Goal: Task Accomplishment & Management: Manage account settings

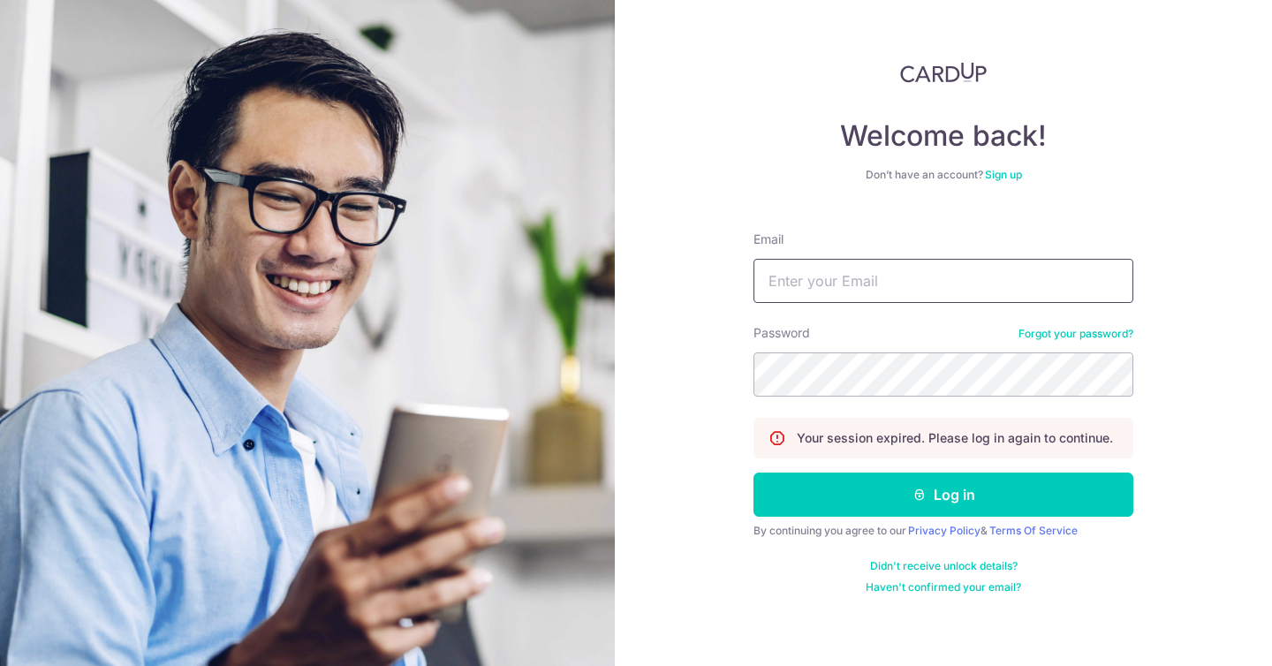
click at [880, 277] on input "Email" at bounding box center [944, 281] width 380 height 44
type input "[EMAIL_ADDRESS][DOMAIN_NAME]"
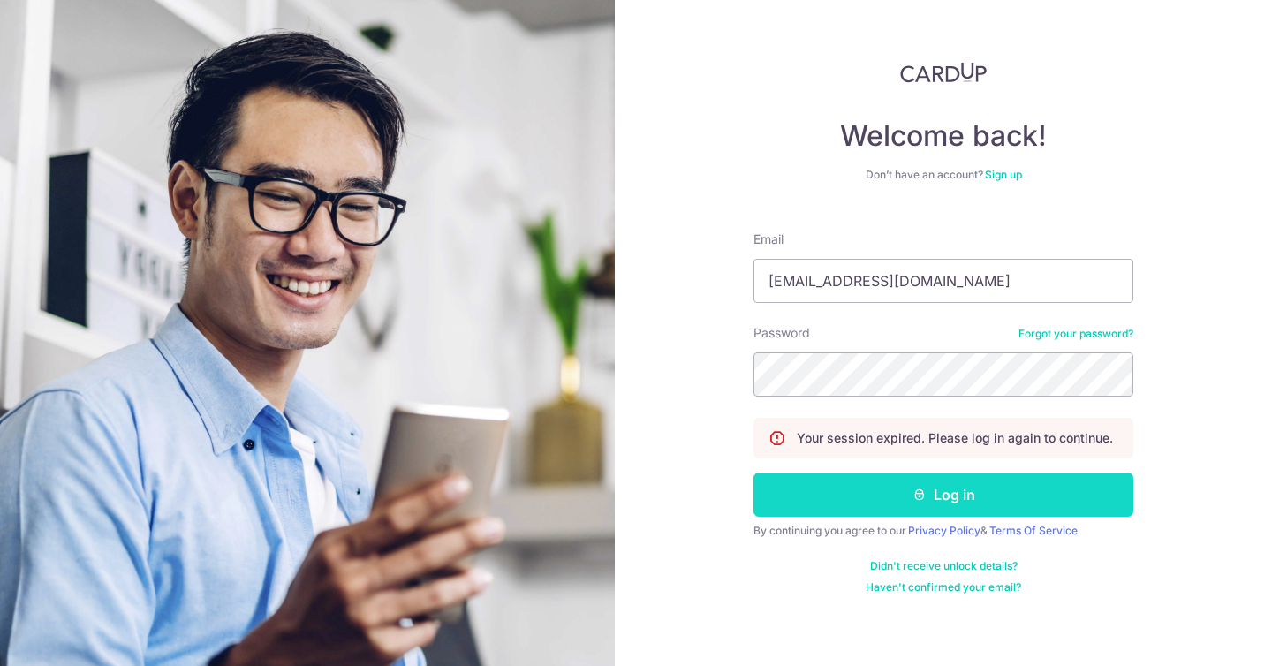
click at [951, 511] on button "Log in" at bounding box center [944, 495] width 380 height 44
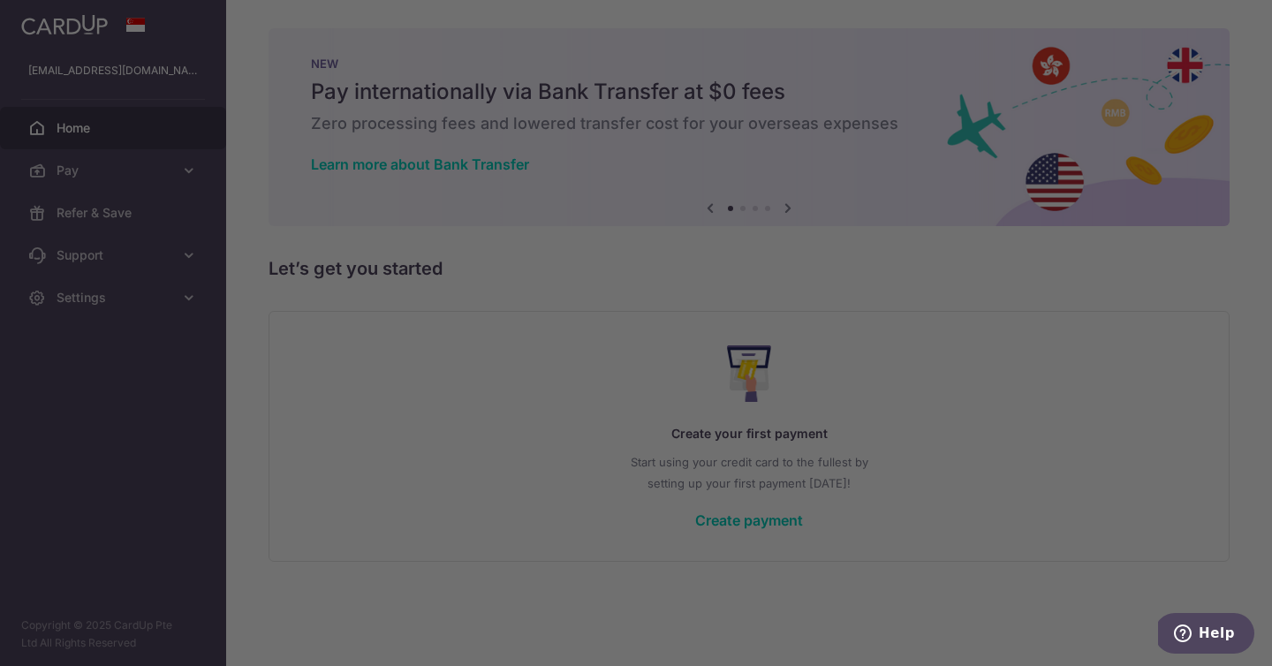
click at [195, 169] on div at bounding box center [642, 336] width 1285 height 673
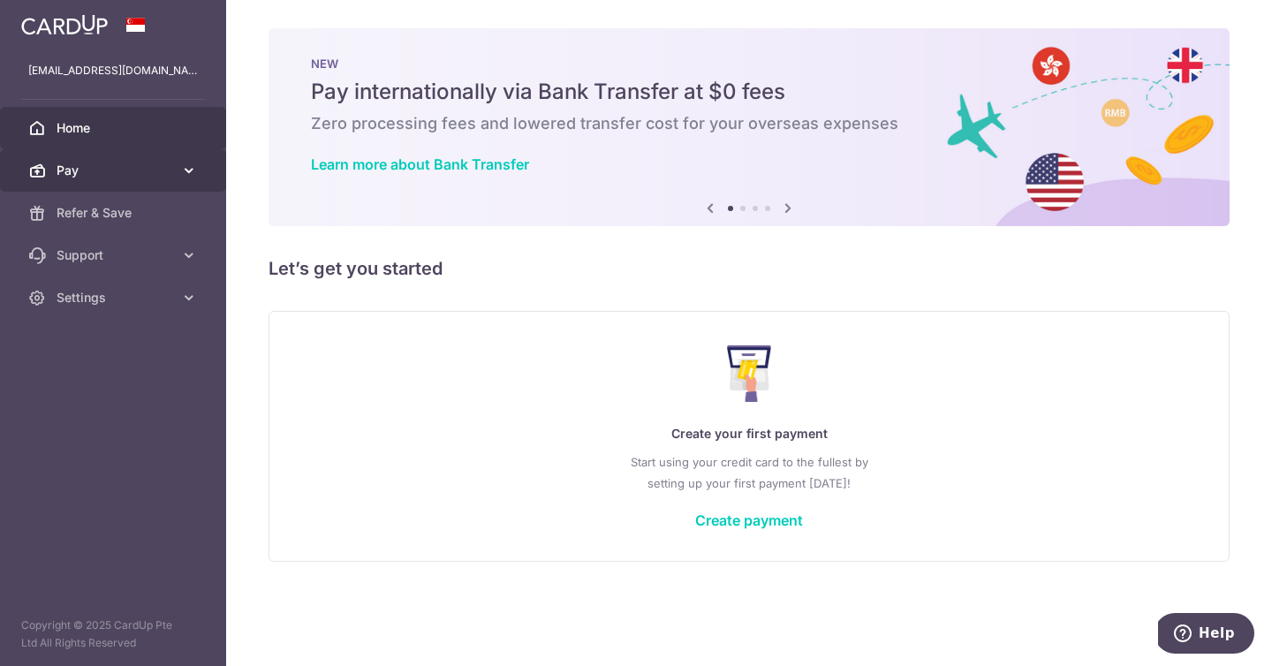
click at [192, 169] on icon at bounding box center [189, 171] width 18 height 18
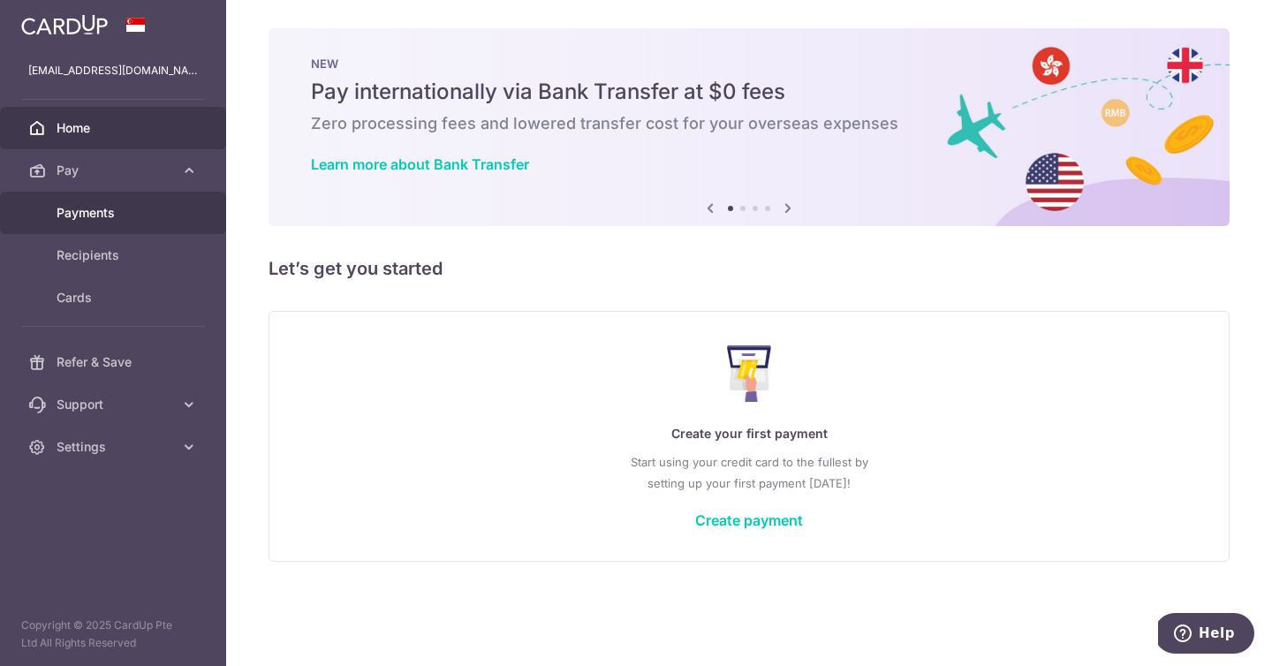
click at [159, 221] on span "Payments" at bounding box center [115, 213] width 117 height 18
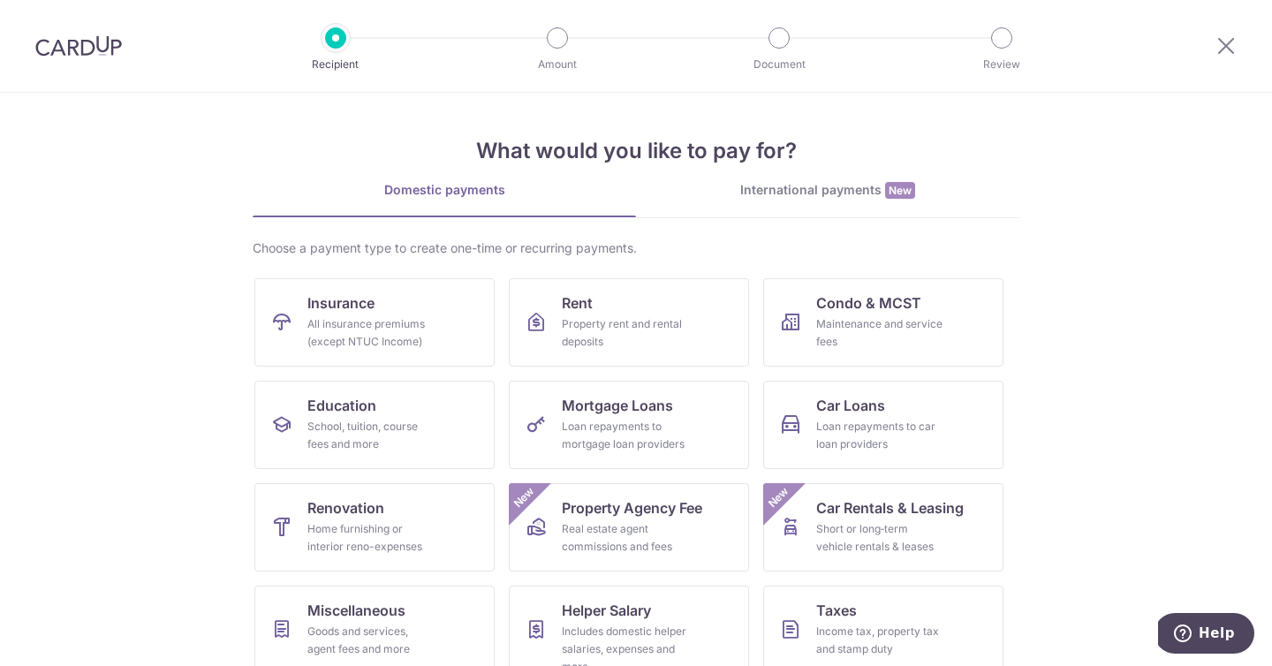
click at [859, 217] on li "International payments New" at bounding box center [827, 199] width 383 height 37
click at [871, 202] on link "International payments New" at bounding box center [827, 199] width 383 height 36
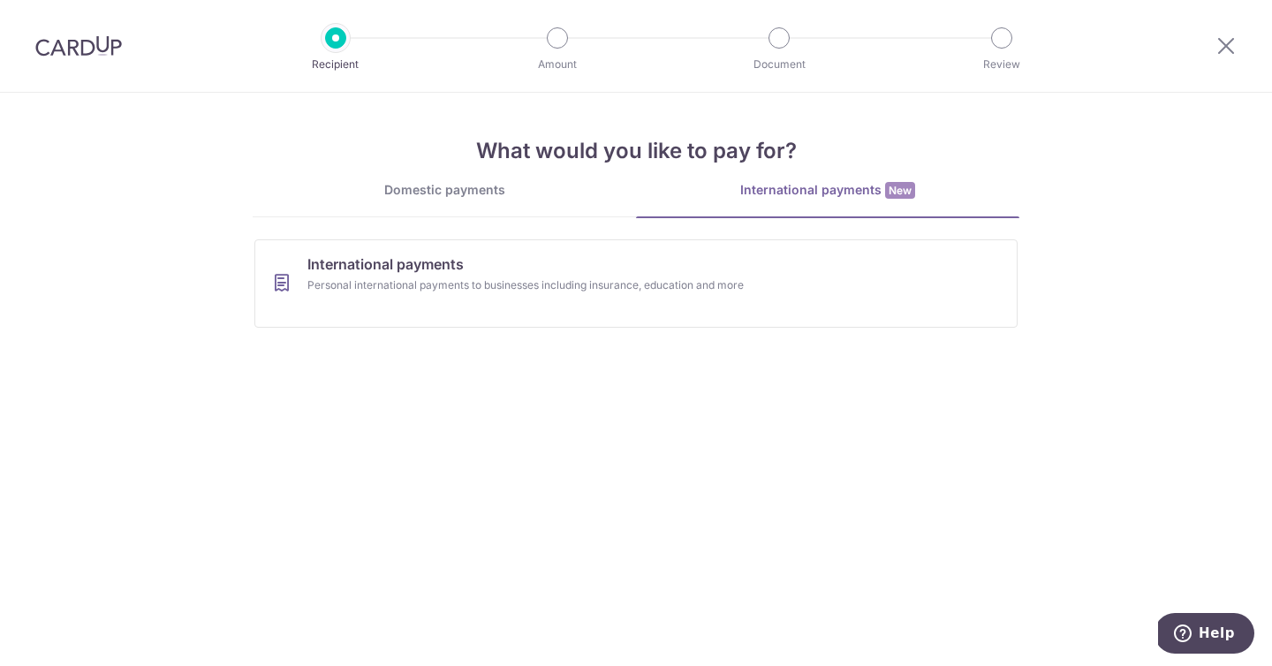
click at [554, 142] on h4 "What would you like to pay for?" at bounding box center [636, 151] width 767 height 32
click at [502, 196] on div "Domestic payments" at bounding box center [444, 190] width 383 height 18
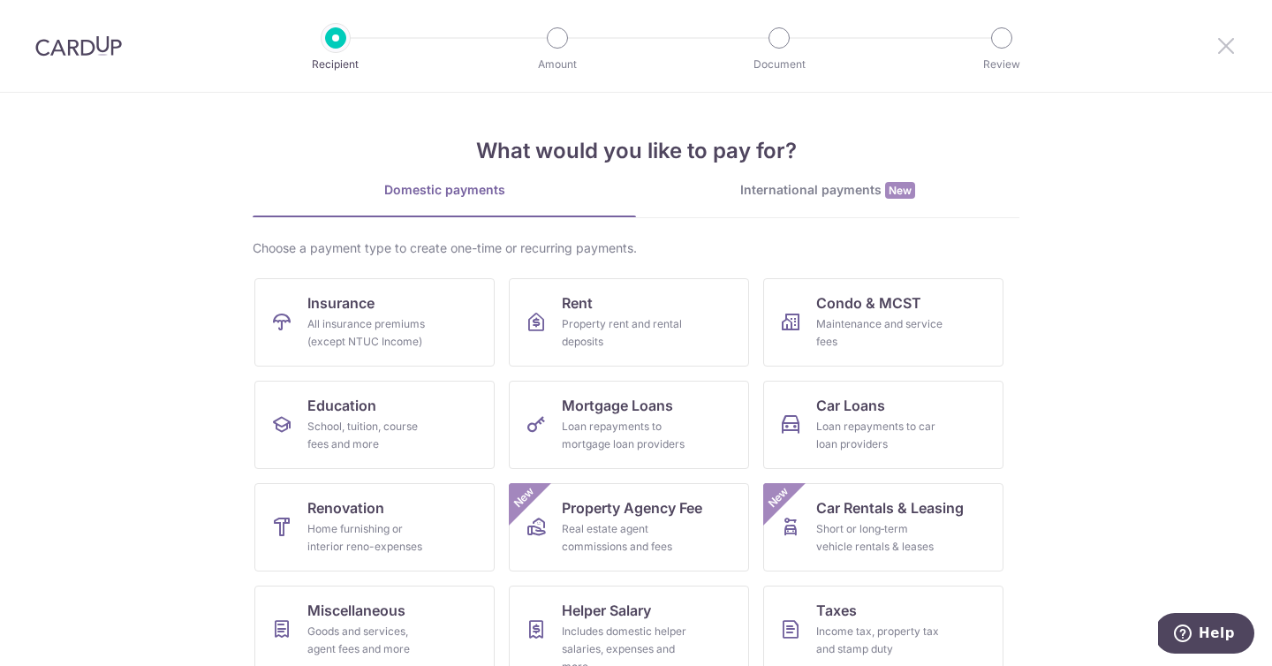
click at [1231, 50] on icon at bounding box center [1226, 45] width 21 height 22
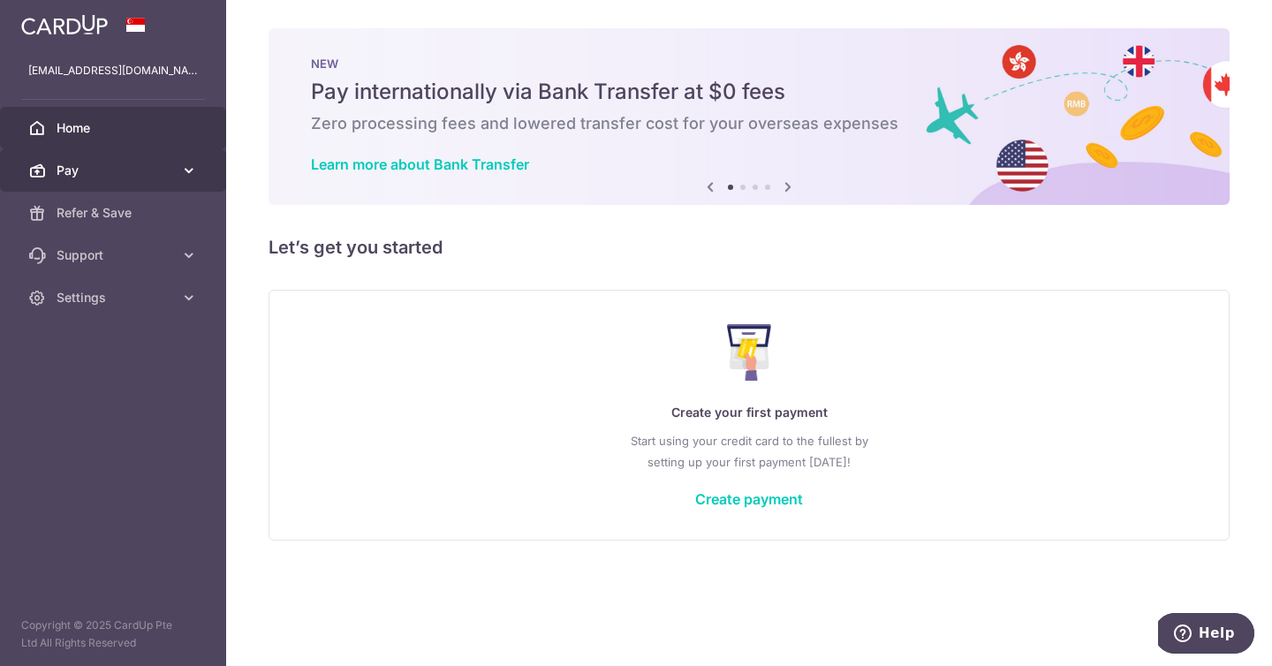
click at [176, 179] on link "Pay" at bounding box center [113, 170] width 226 height 42
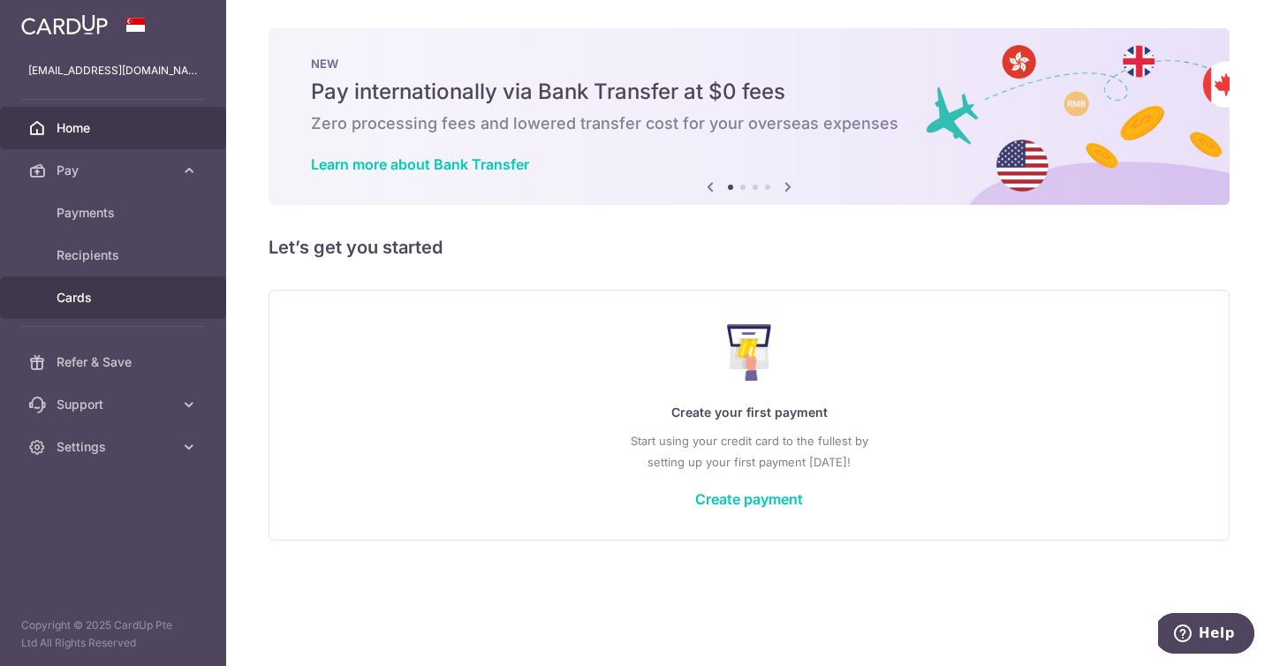
click at [85, 300] on span "Cards" at bounding box center [115, 298] width 117 height 18
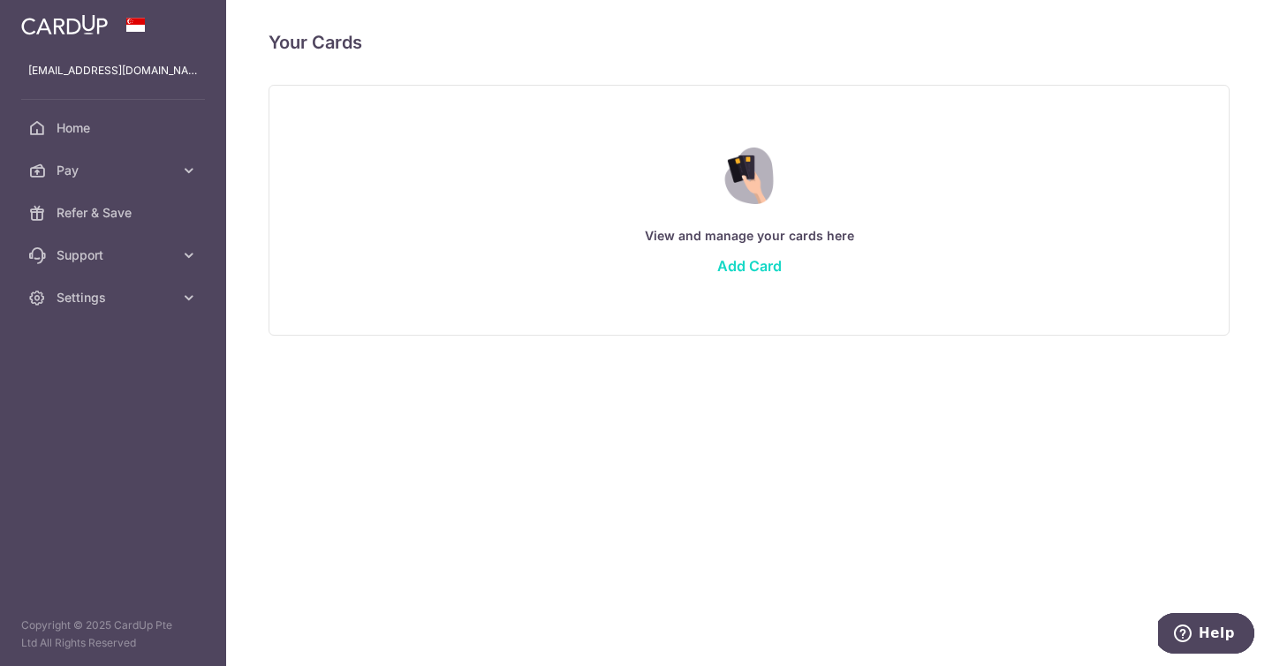
click at [753, 269] on link "Add Card" at bounding box center [749, 266] width 64 height 18
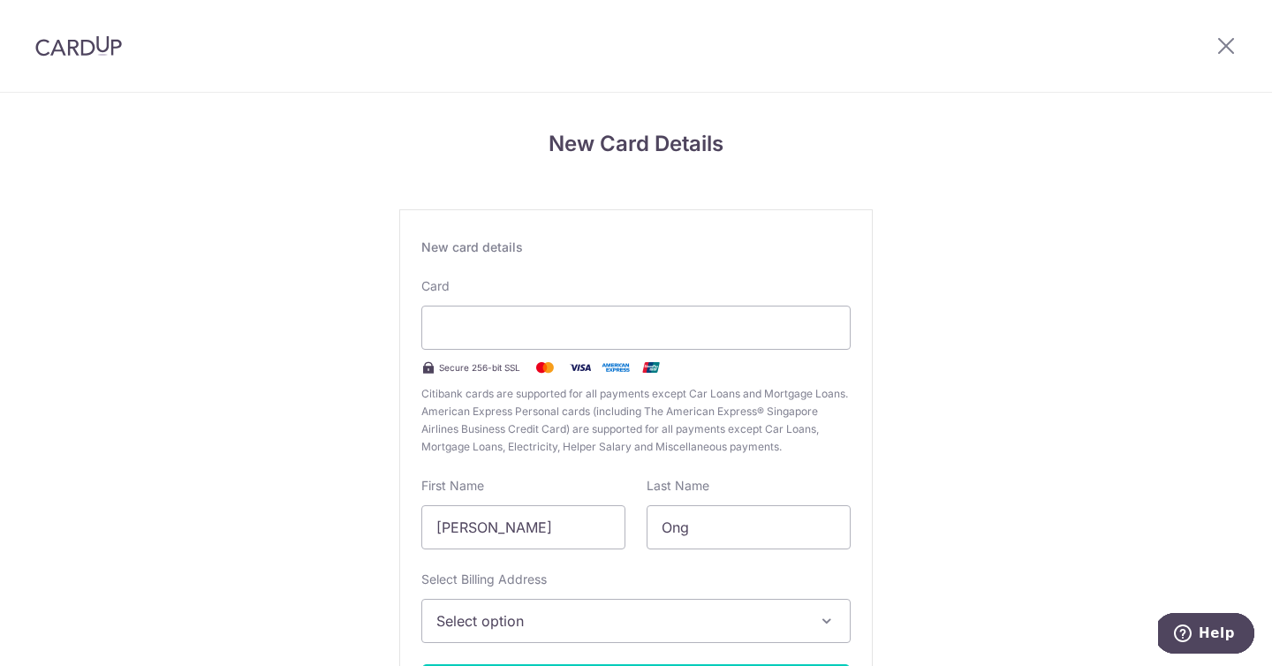
click at [605, 262] on div "New card details Card Secure 256-bit SSL Citibank cards are supported for all p…" at bounding box center [636, 480] width 474 height 542
click at [965, 277] on div "New Card Details New card details Card Secure 256-bit SSL Citibank cards are su…" at bounding box center [636, 464] width 1272 height 742
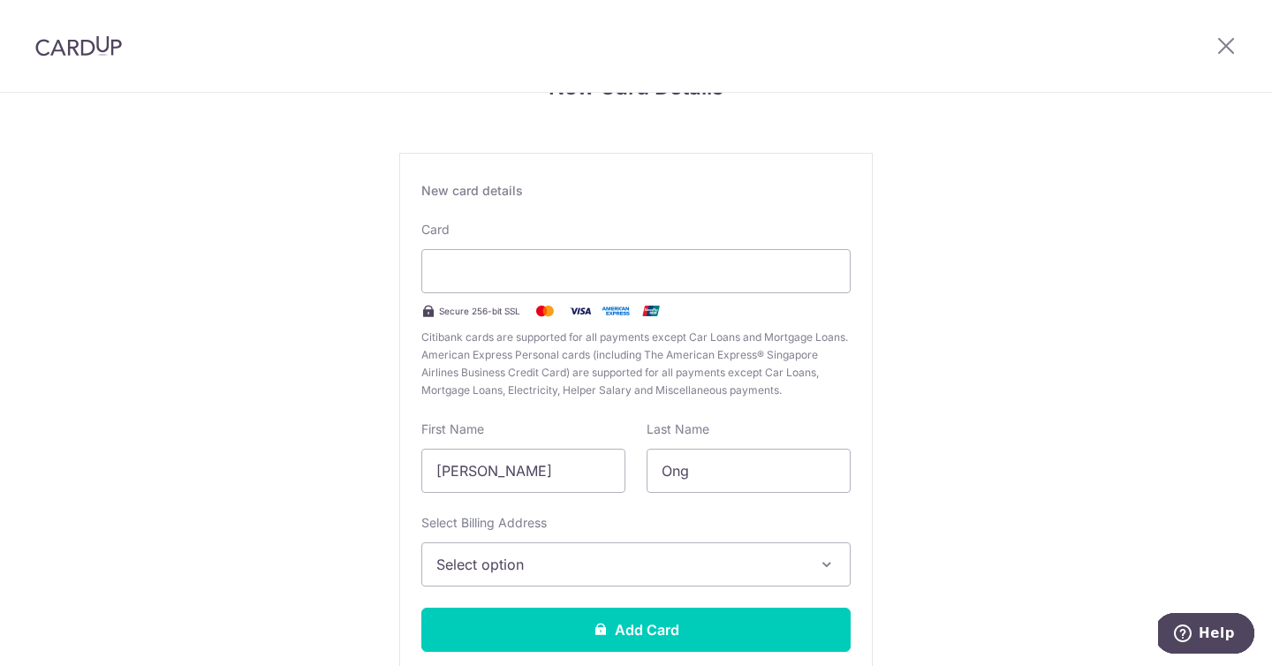
scroll to position [169, 0]
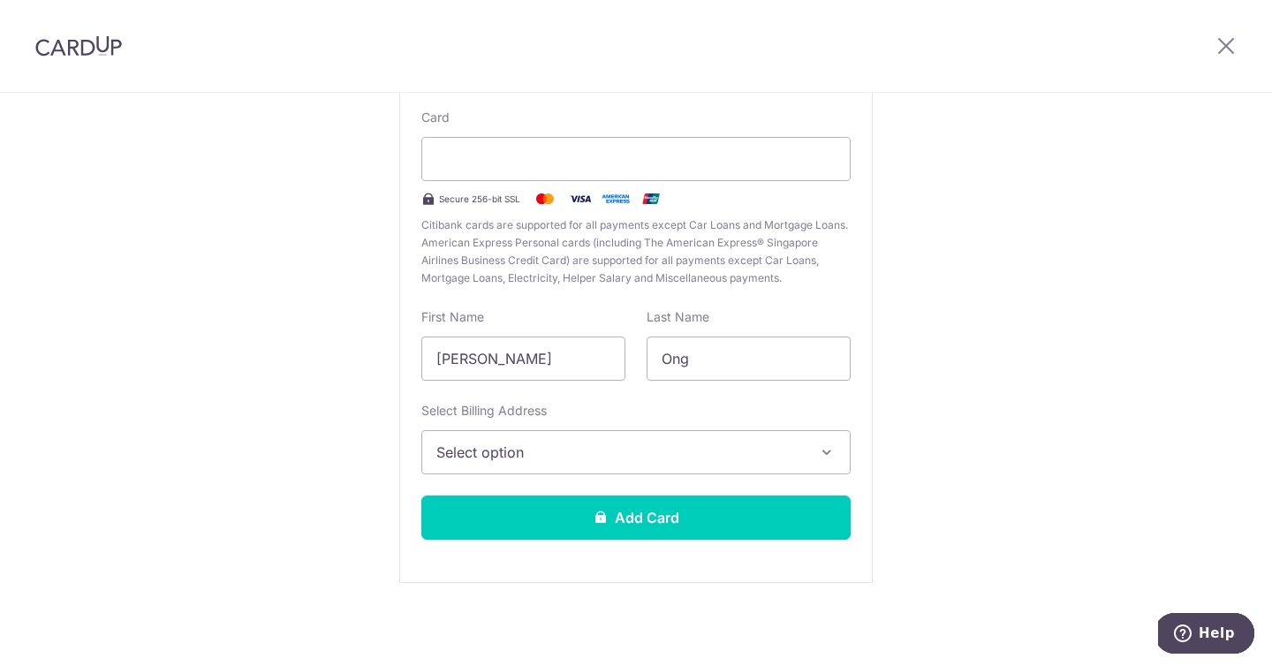
click at [720, 446] on span "Select option" at bounding box center [620, 452] width 368 height 21
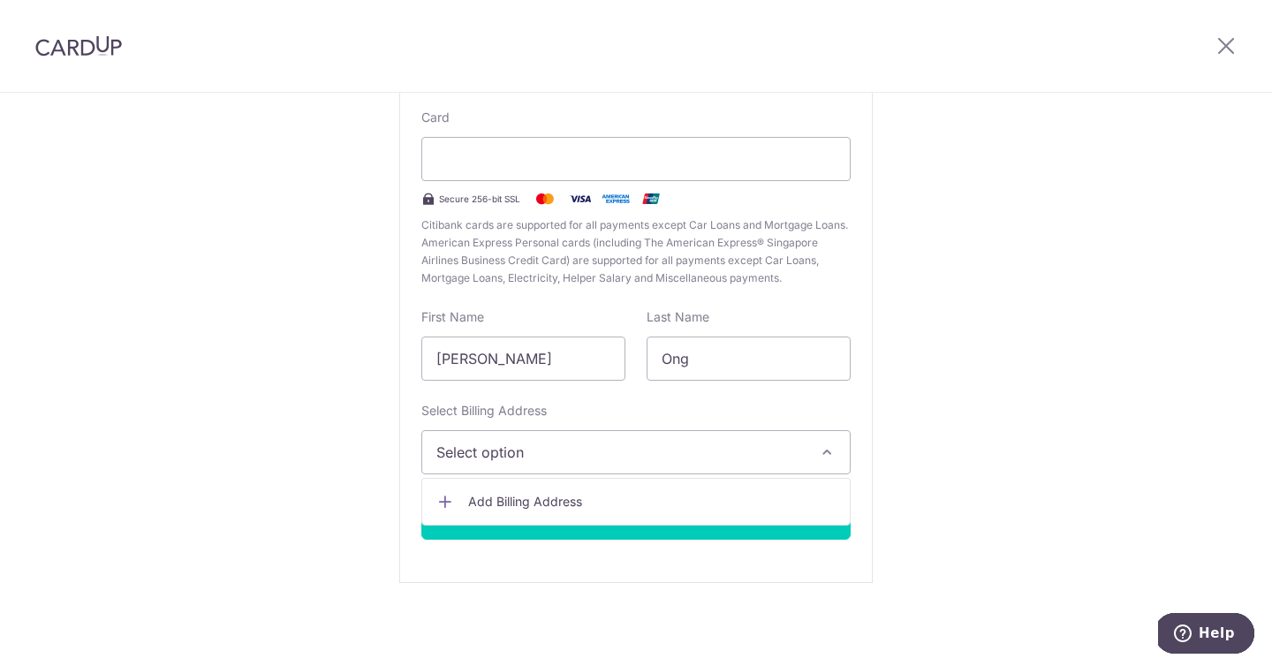
click at [665, 504] on span "Add Billing Address" at bounding box center [652, 502] width 368 height 18
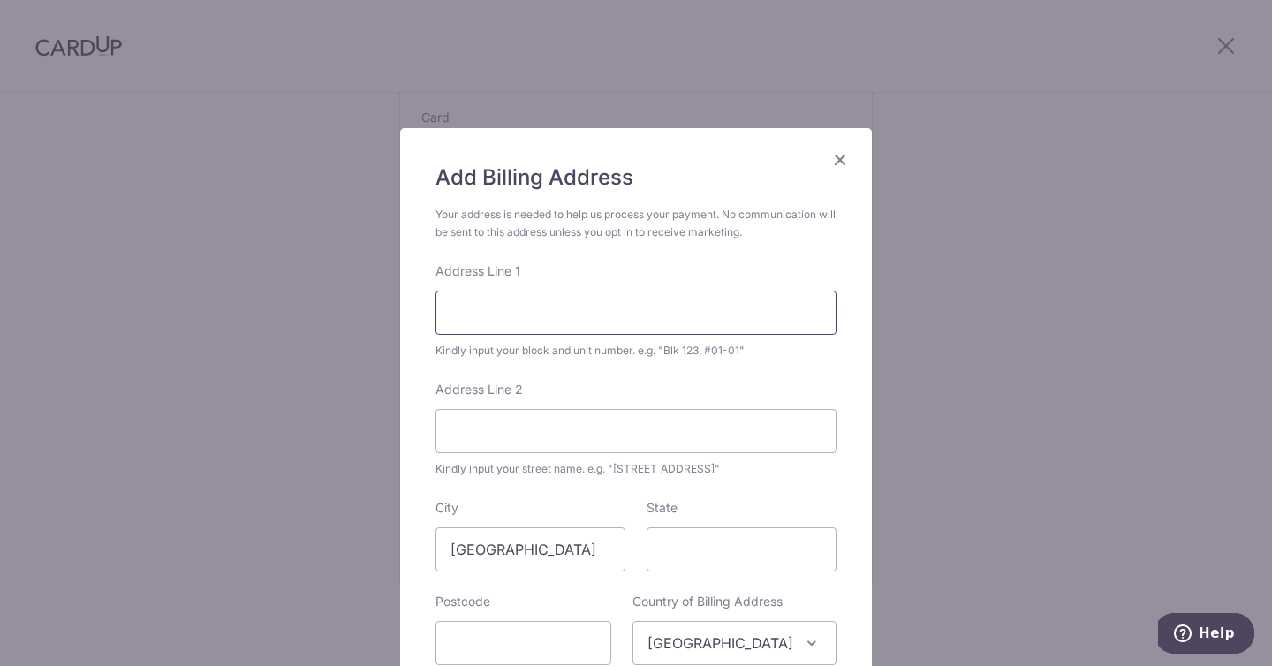
click at [595, 315] on input "Address Line 1" at bounding box center [636, 313] width 401 height 44
type input "Blk 730 Bedok Reservoir Road"
type input "#12-04"
type input "479261"
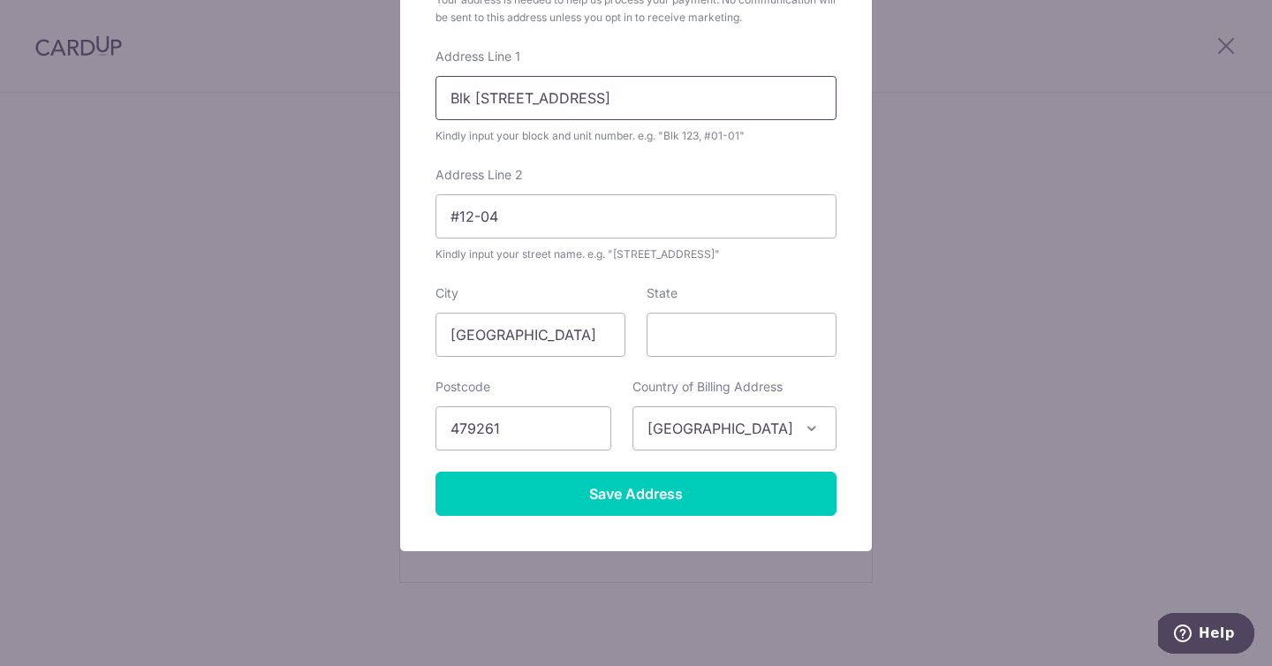
scroll to position [225, 0]
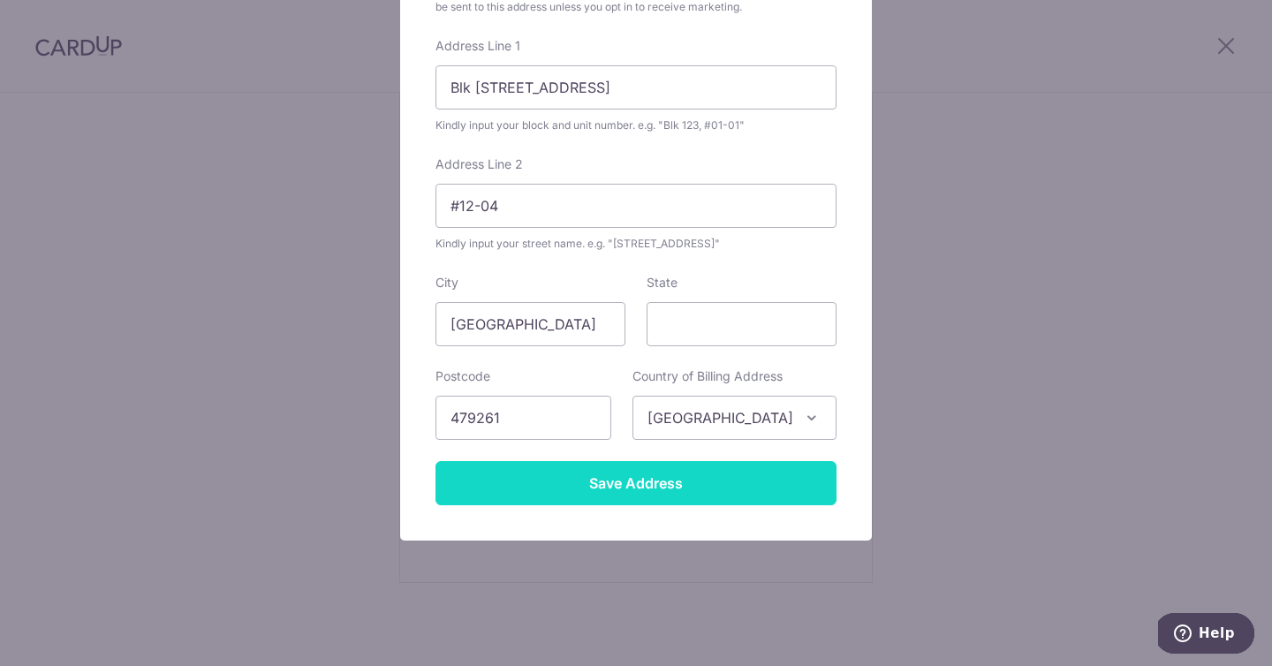
click at [631, 485] on input "Save Address" at bounding box center [636, 483] width 401 height 44
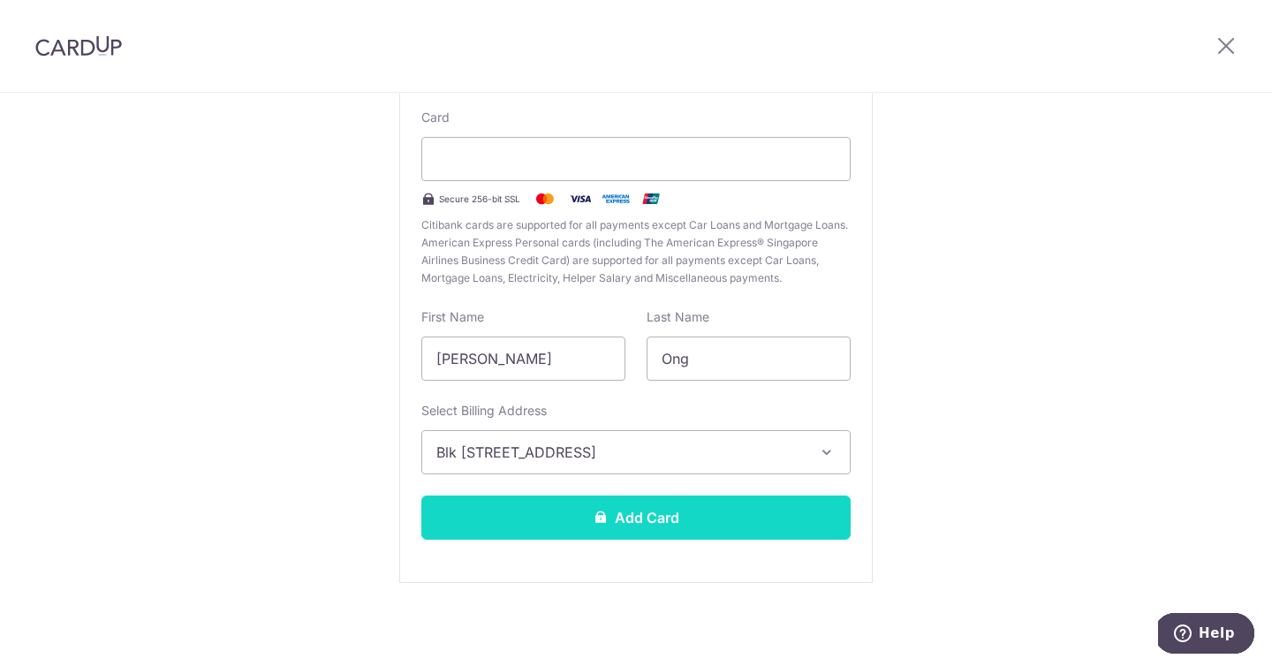
click at [621, 517] on button "Add Card" at bounding box center [635, 518] width 429 height 44
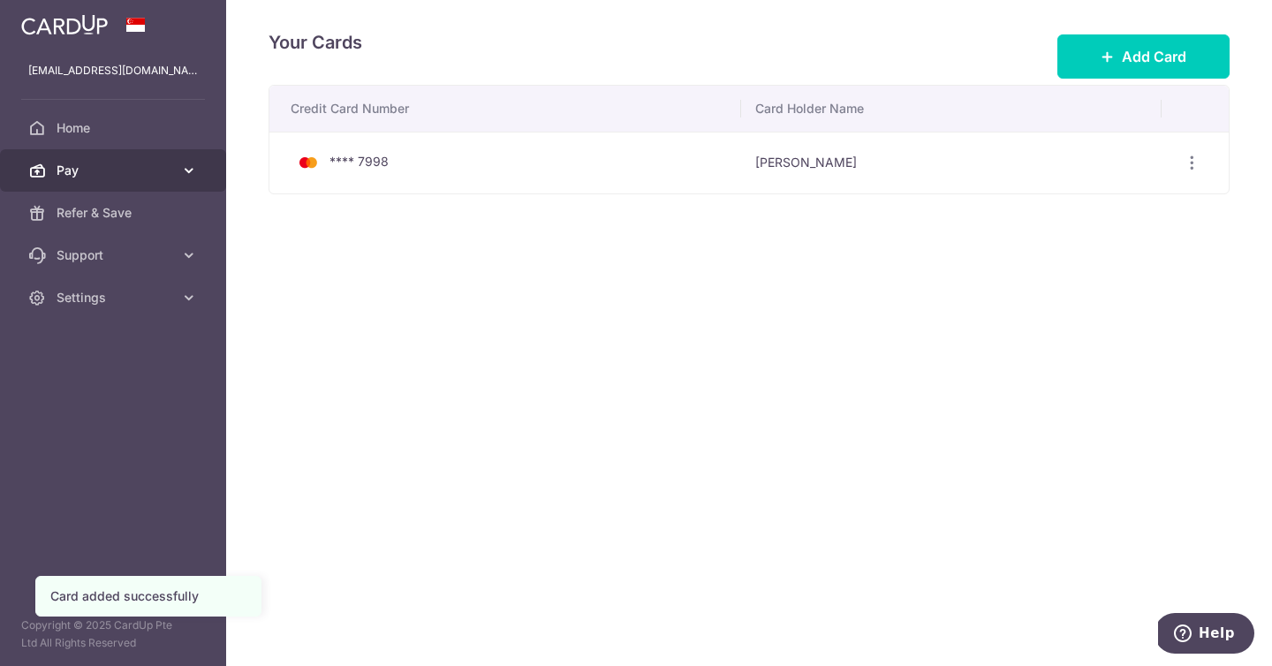
click at [130, 163] on span "Pay" at bounding box center [115, 171] width 117 height 18
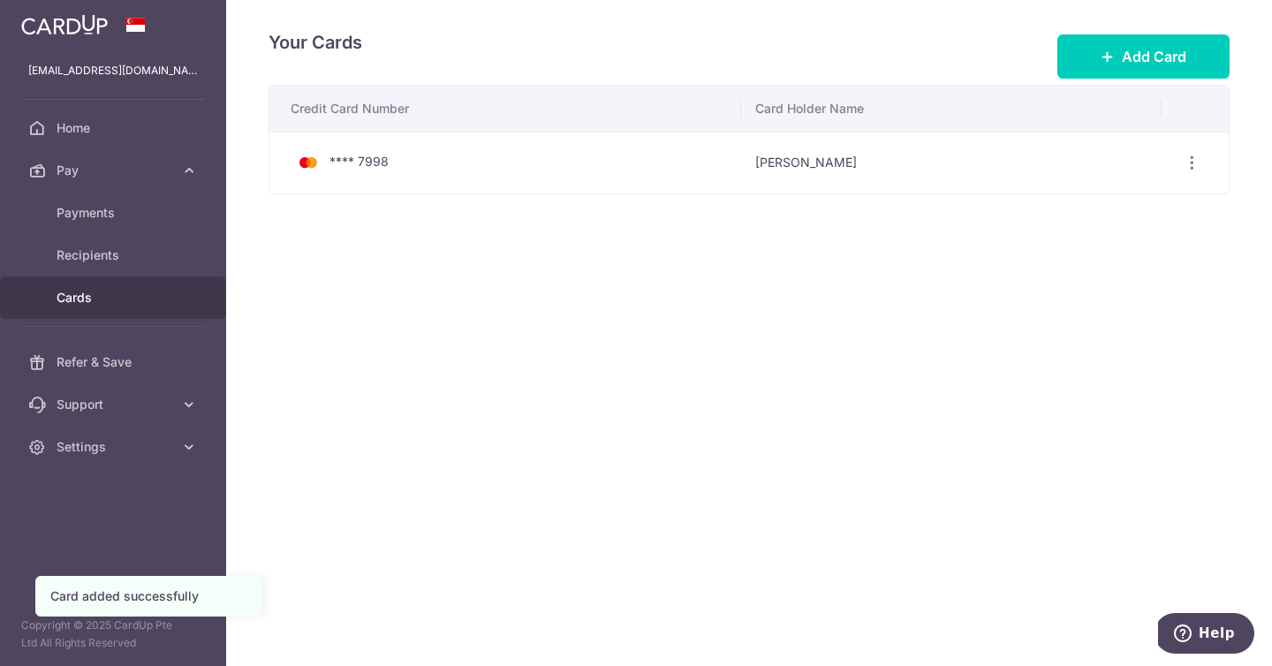
click at [361, 271] on div "Your Cards Add Card Credit Card Number Card Holder Name **** 7998 Zhi [PERSON_N…" at bounding box center [749, 333] width 1046 height 666
